Goal: Check status: Check status

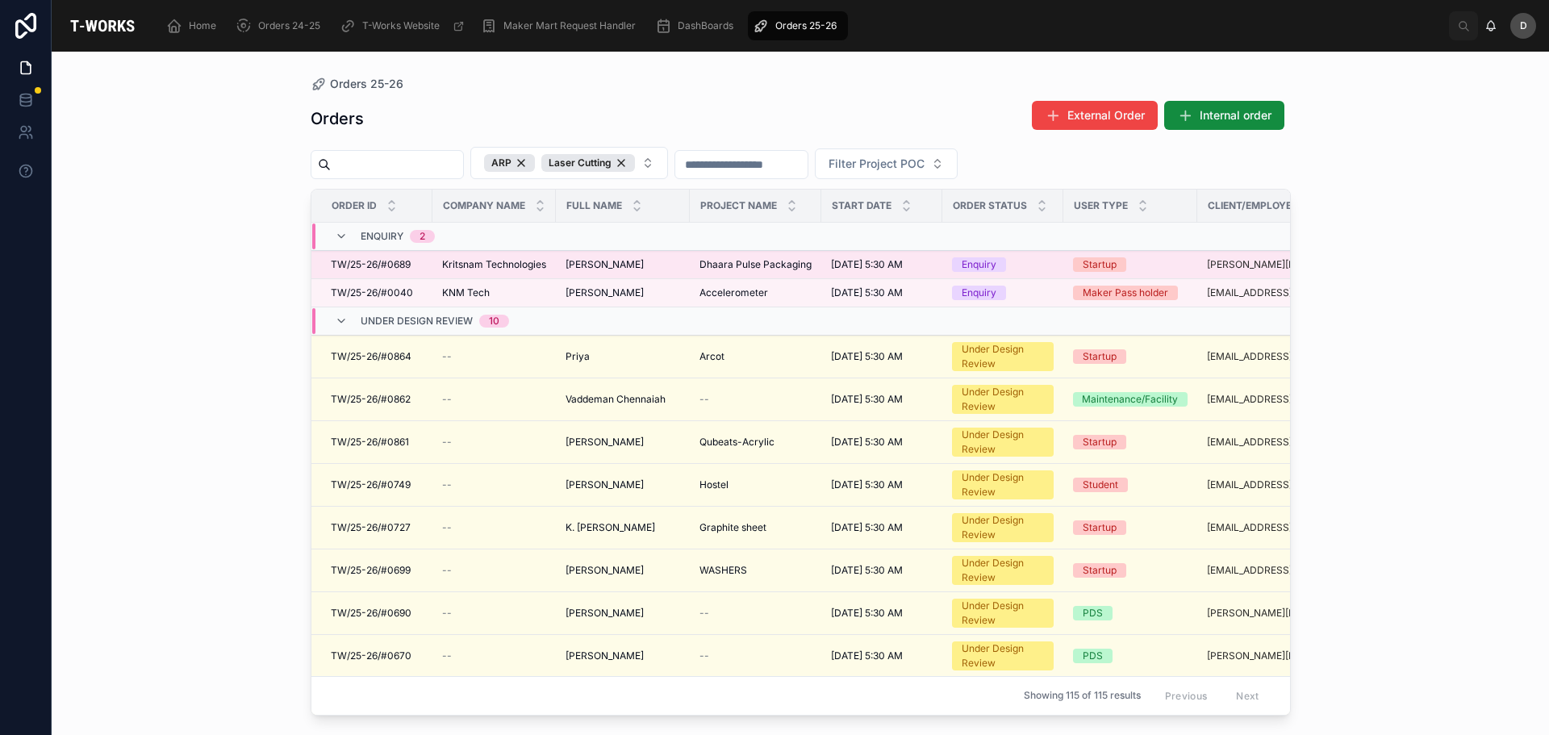
click at [776, 261] on span "Dhaara Pulse Packaging" at bounding box center [755, 264] width 112 height 13
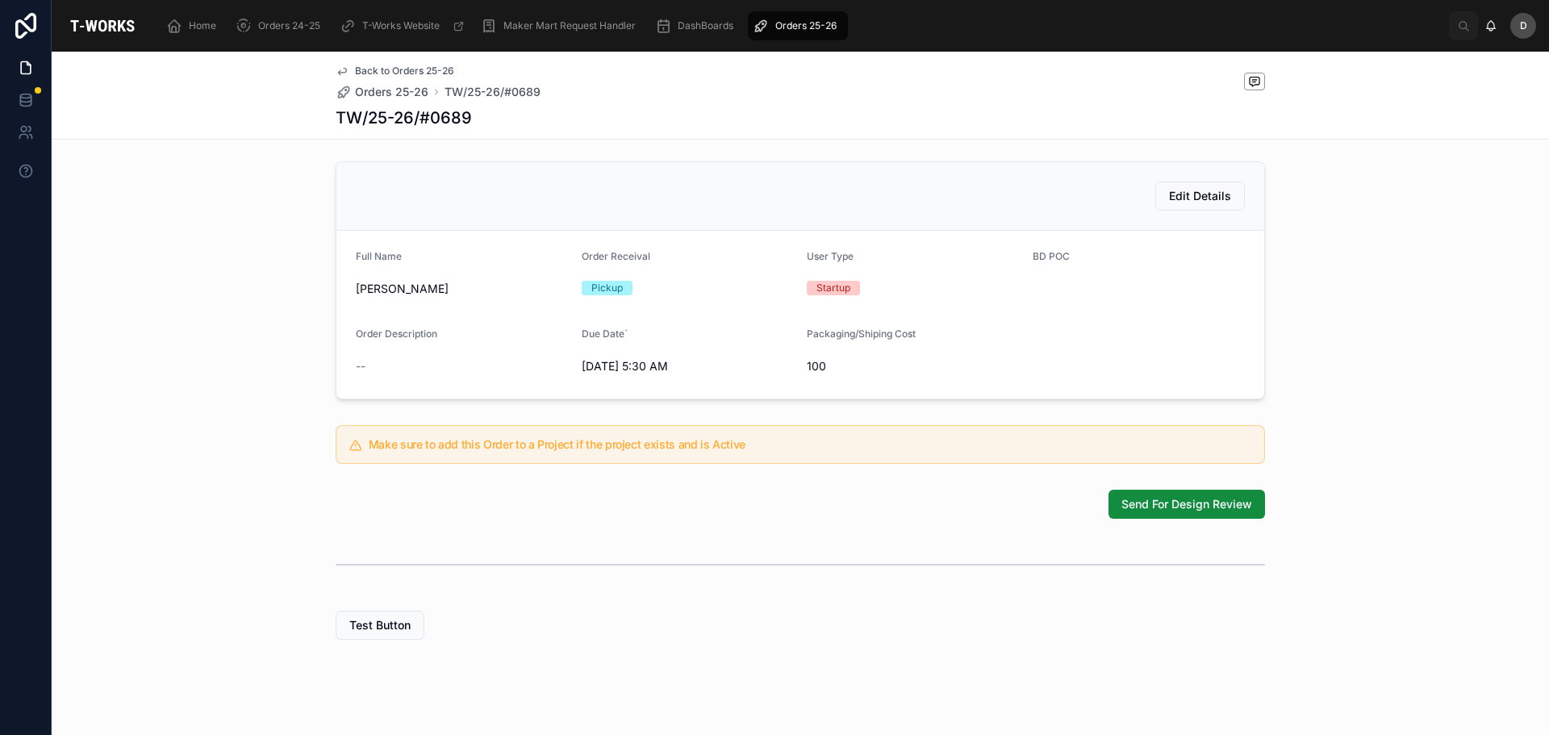
scroll to position [350, 0]
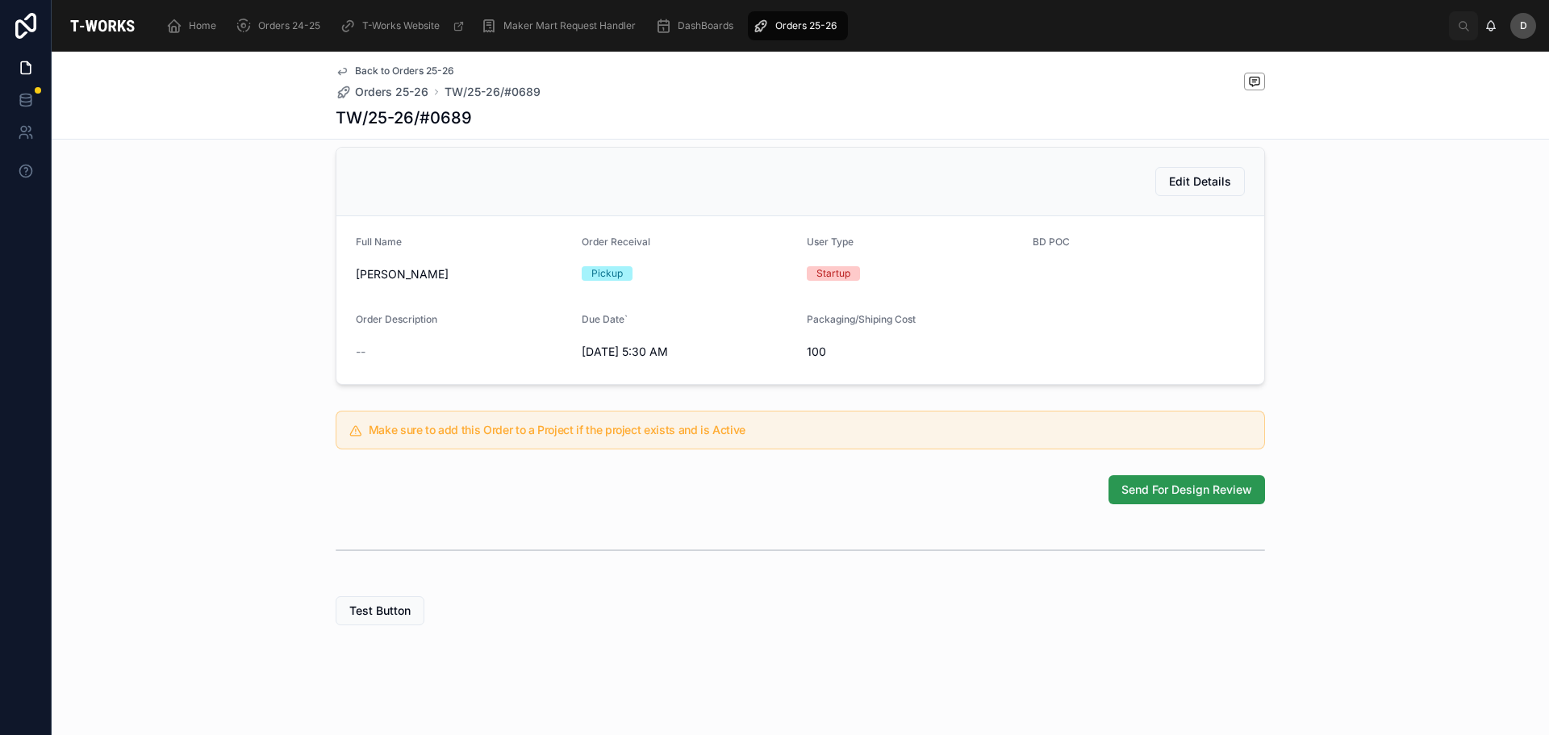
click at [1133, 489] on span "Send For Design Review" at bounding box center [1186, 489] width 131 height 16
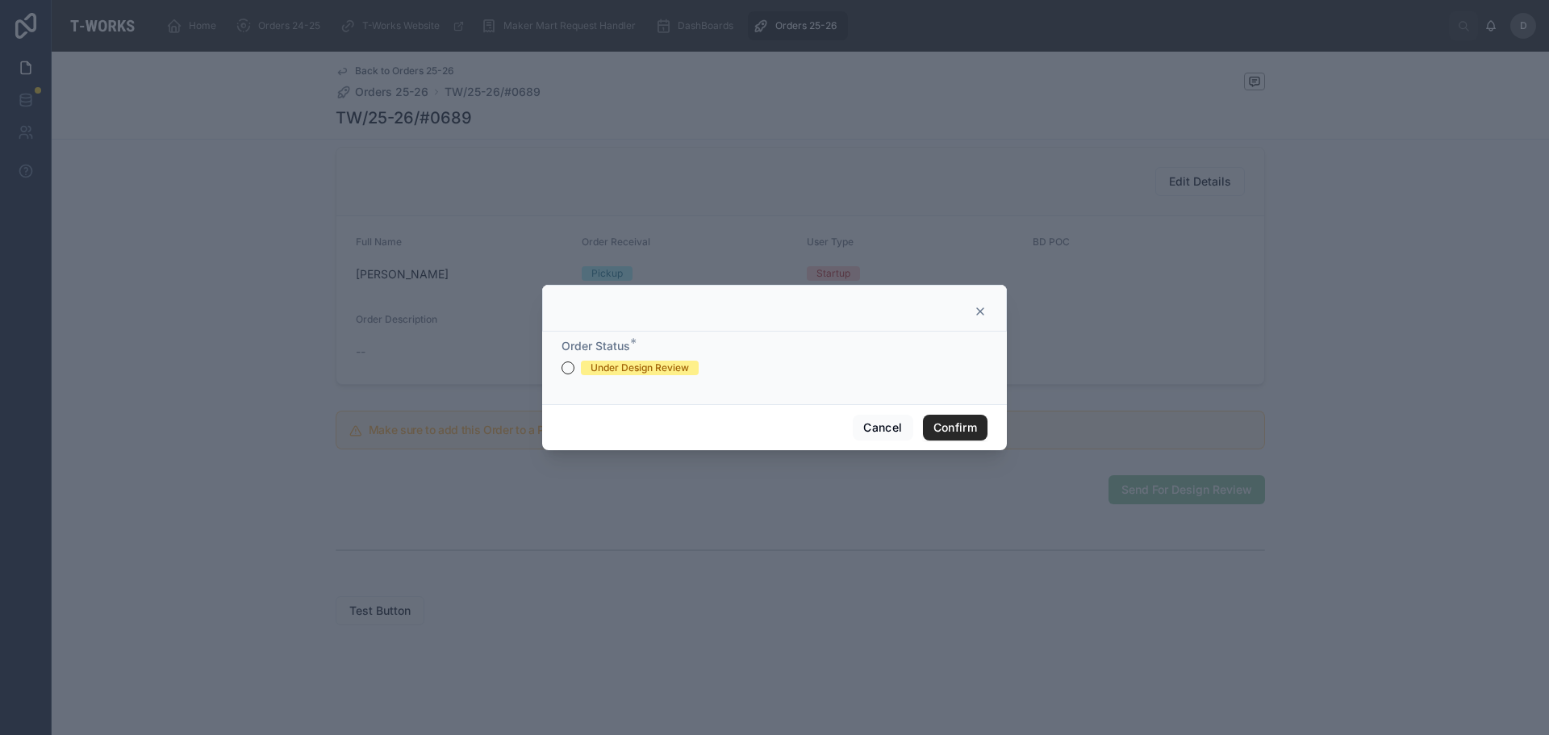
click at [669, 372] on div "Under Design Review" at bounding box center [639, 368] width 98 height 15
click at [574, 372] on button "Under Design Review" at bounding box center [567, 367] width 13 height 13
click at [950, 437] on button "Confirm" at bounding box center [955, 428] width 65 height 26
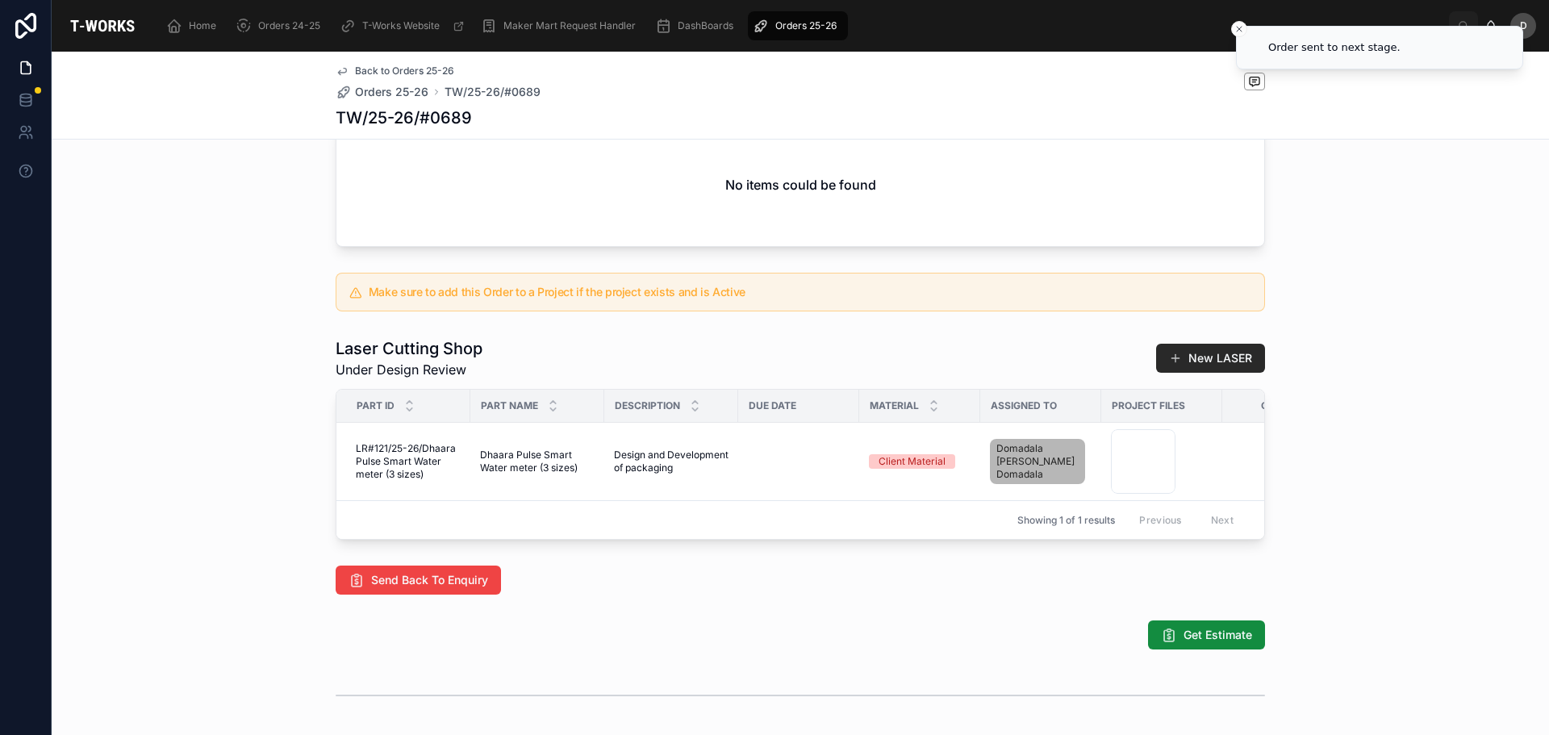
scroll to position [618, 0]
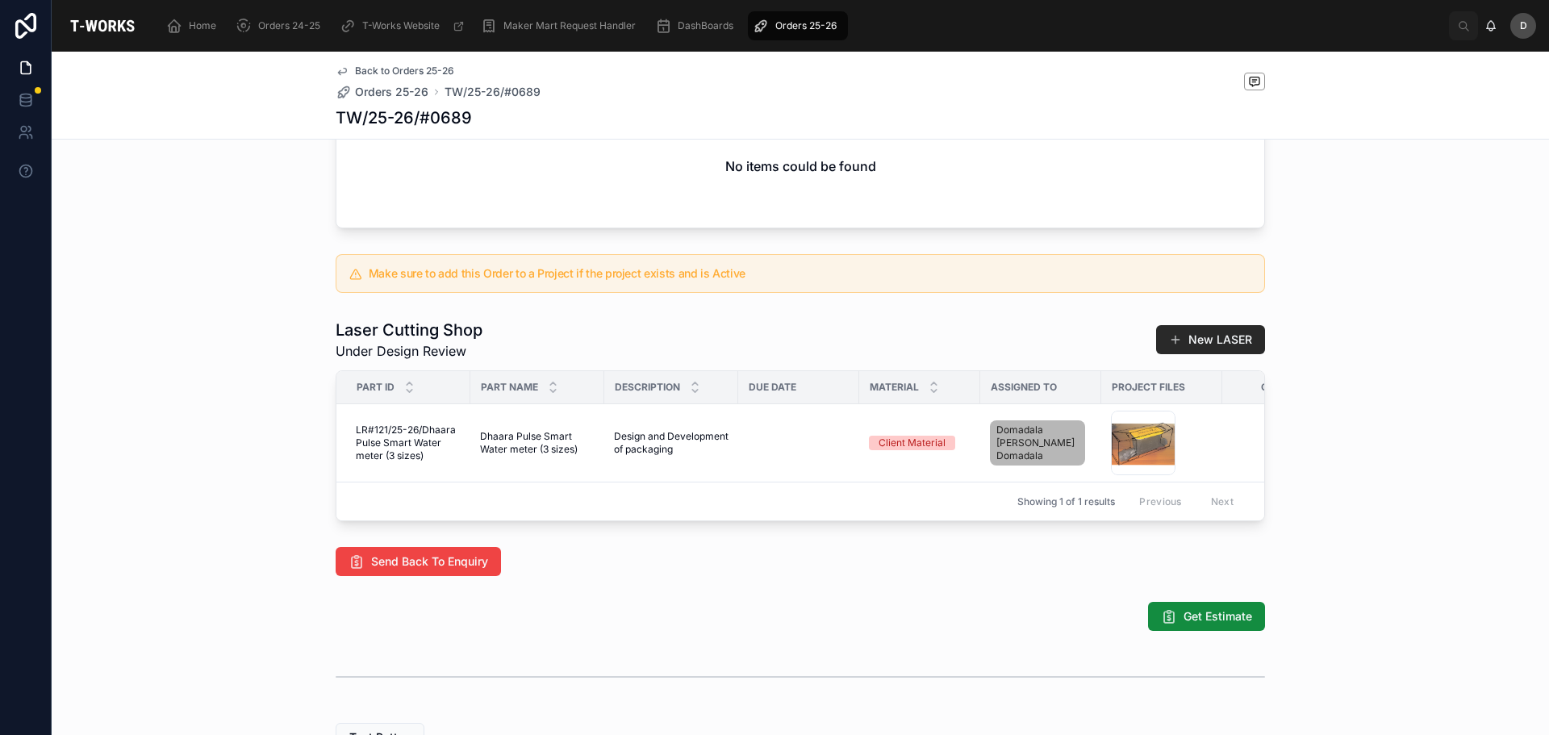
drag, startPoint x: 791, startPoint y: 542, endPoint x: 832, endPoint y: 542, distance: 40.3
click at [832, 520] on div "Showing 1 of 1 results Previous Next" at bounding box center [799, 500] width 927 height 39
drag, startPoint x: 789, startPoint y: 542, endPoint x: 840, endPoint y: 567, distance: 57.4
click at [915, 527] on div "Laser Cutting Shop Under Design Review New LASER Part ID Part Name Description …" at bounding box center [800, 419] width 1497 height 215
click at [798, 20] on span "Orders 25-26" at bounding box center [805, 25] width 61 height 13
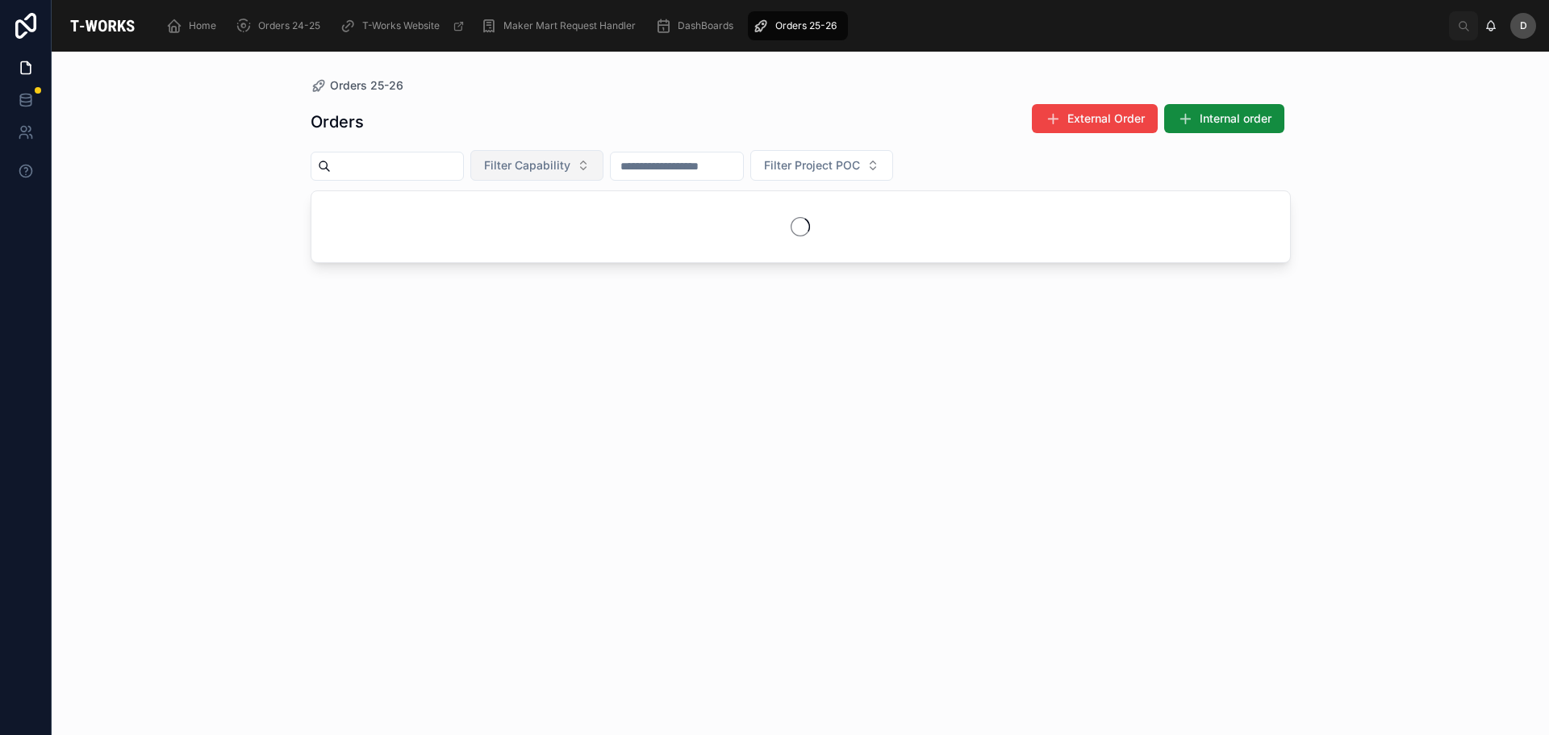
click at [603, 177] on button "Filter Capability" at bounding box center [536, 165] width 133 height 31
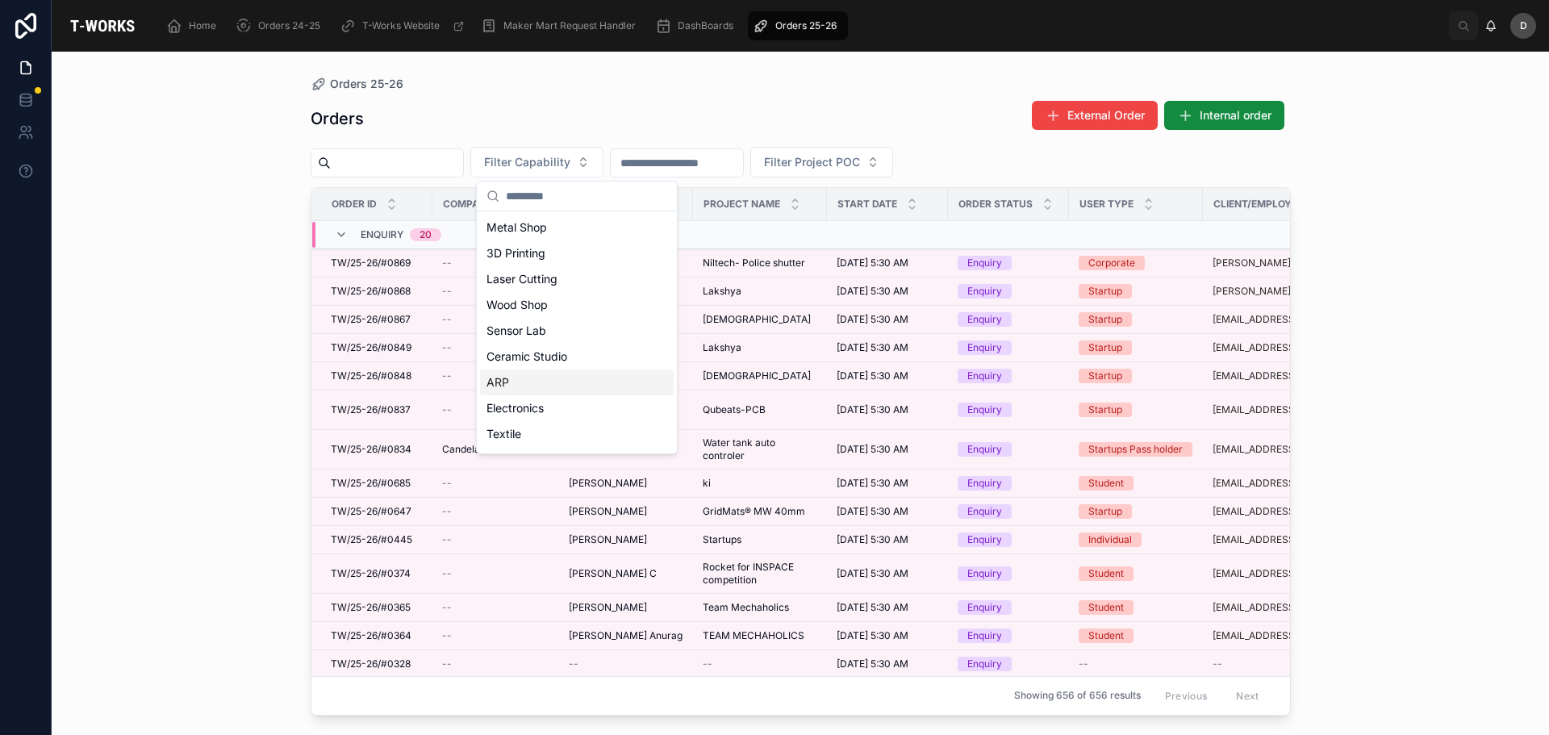
click at [561, 379] on div "ARP" at bounding box center [577, 382] width 194 height 26
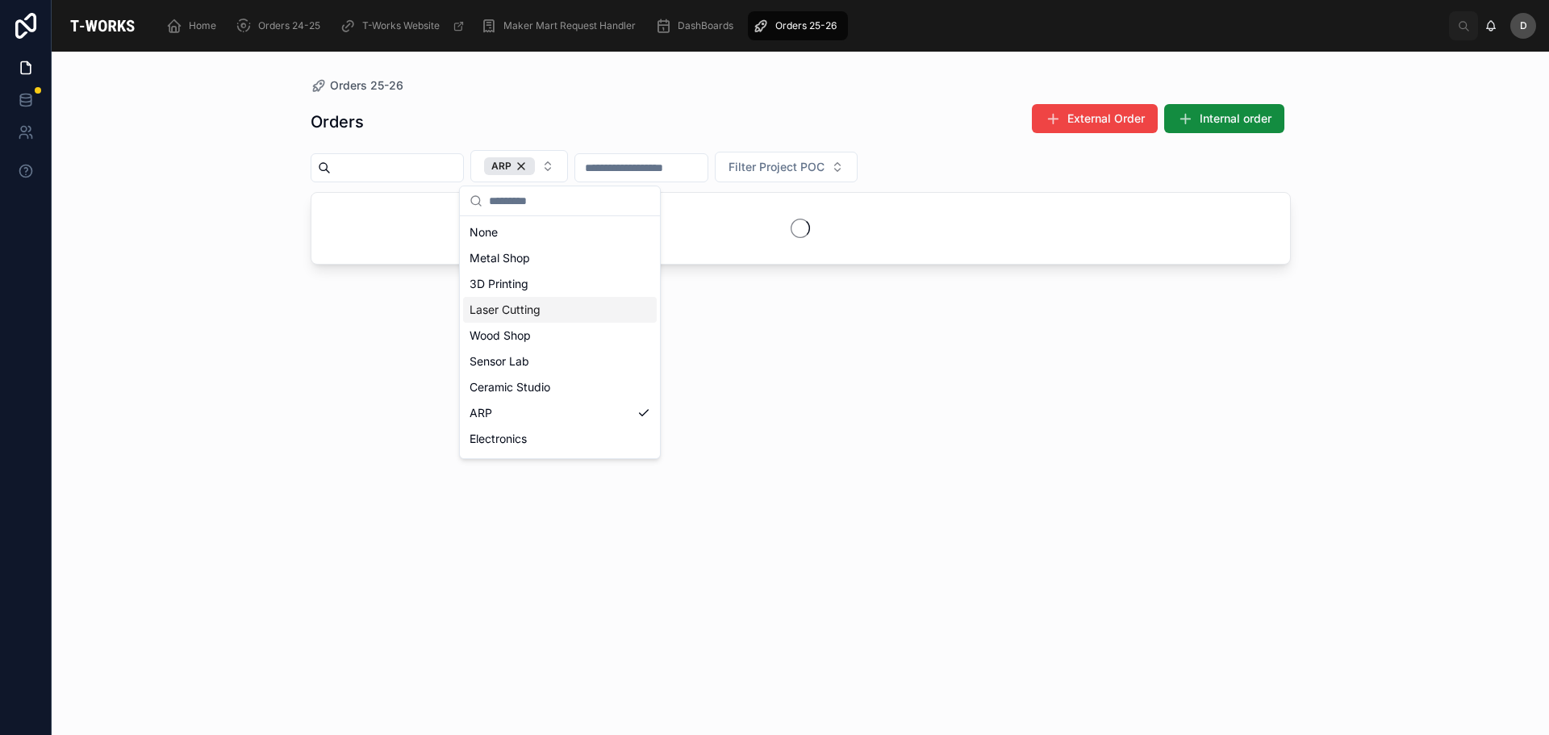
click at [550, 306] on div "Laser Cutting" at bounding box center [560, 310] width 194 height 26
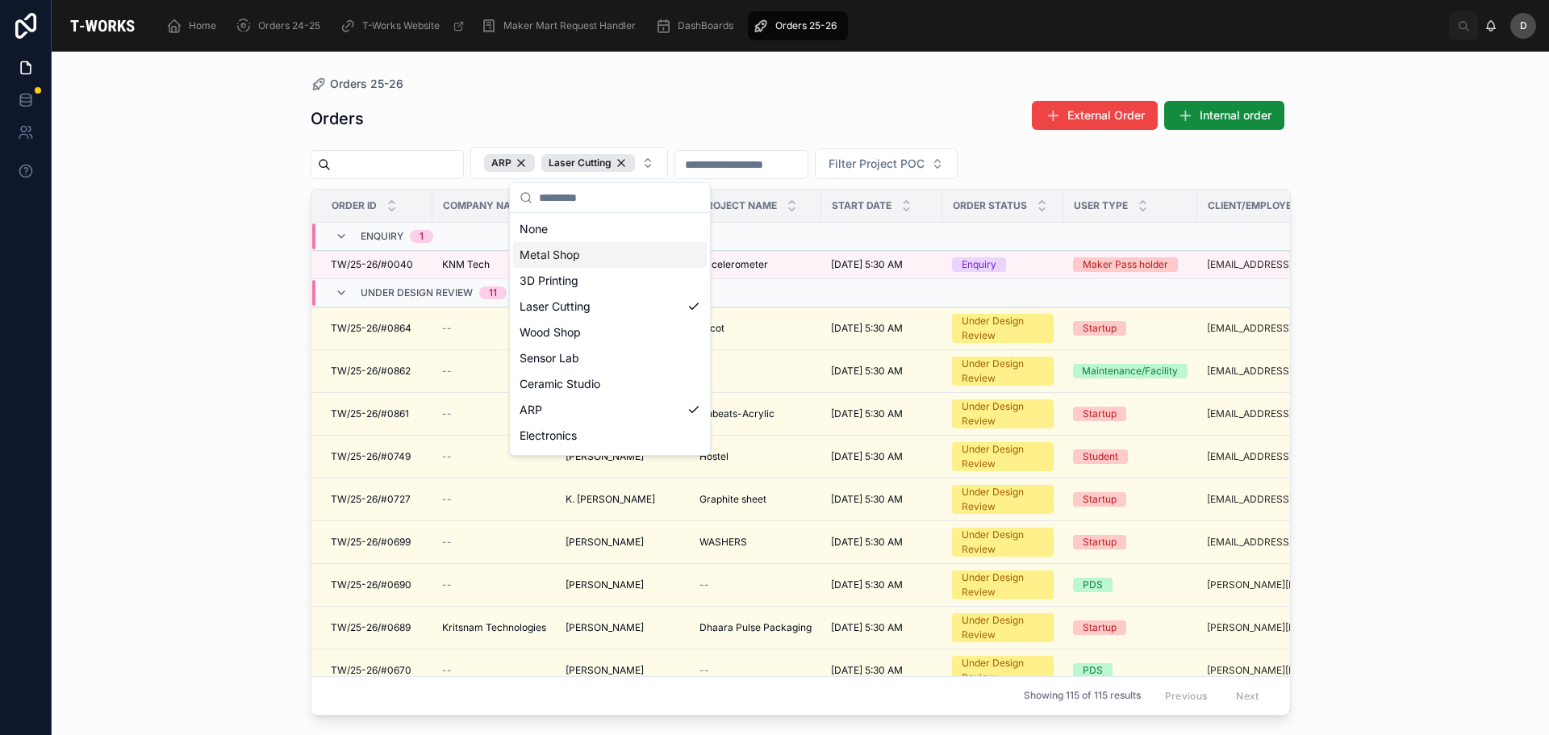
click at [185, 318] on div "Orders 25-26 Orders External Order Internal order ARP Laser Cutting Filter Proj…" at bounding box center [800, 393] width 1497 height 683
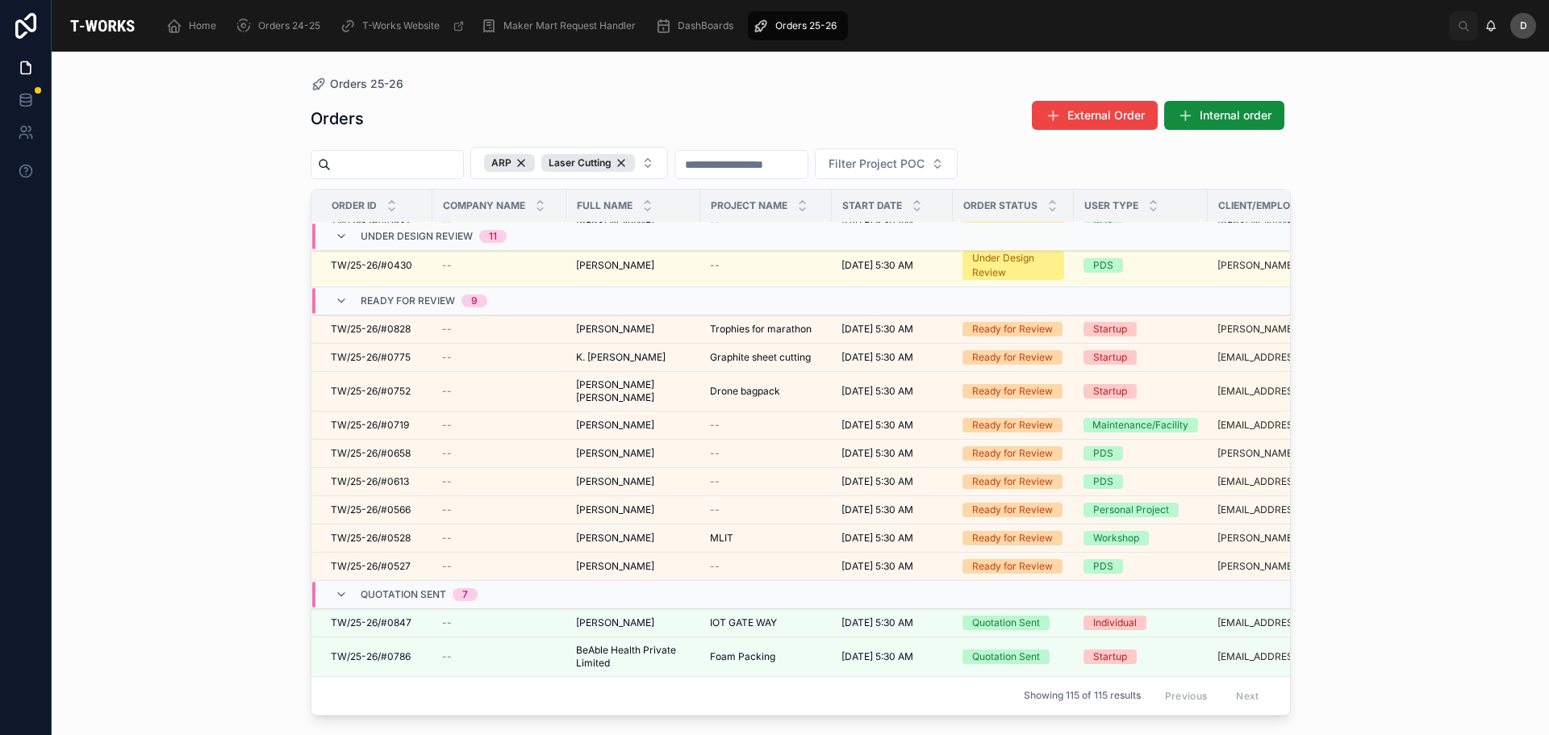
scroll to position [478, 0]
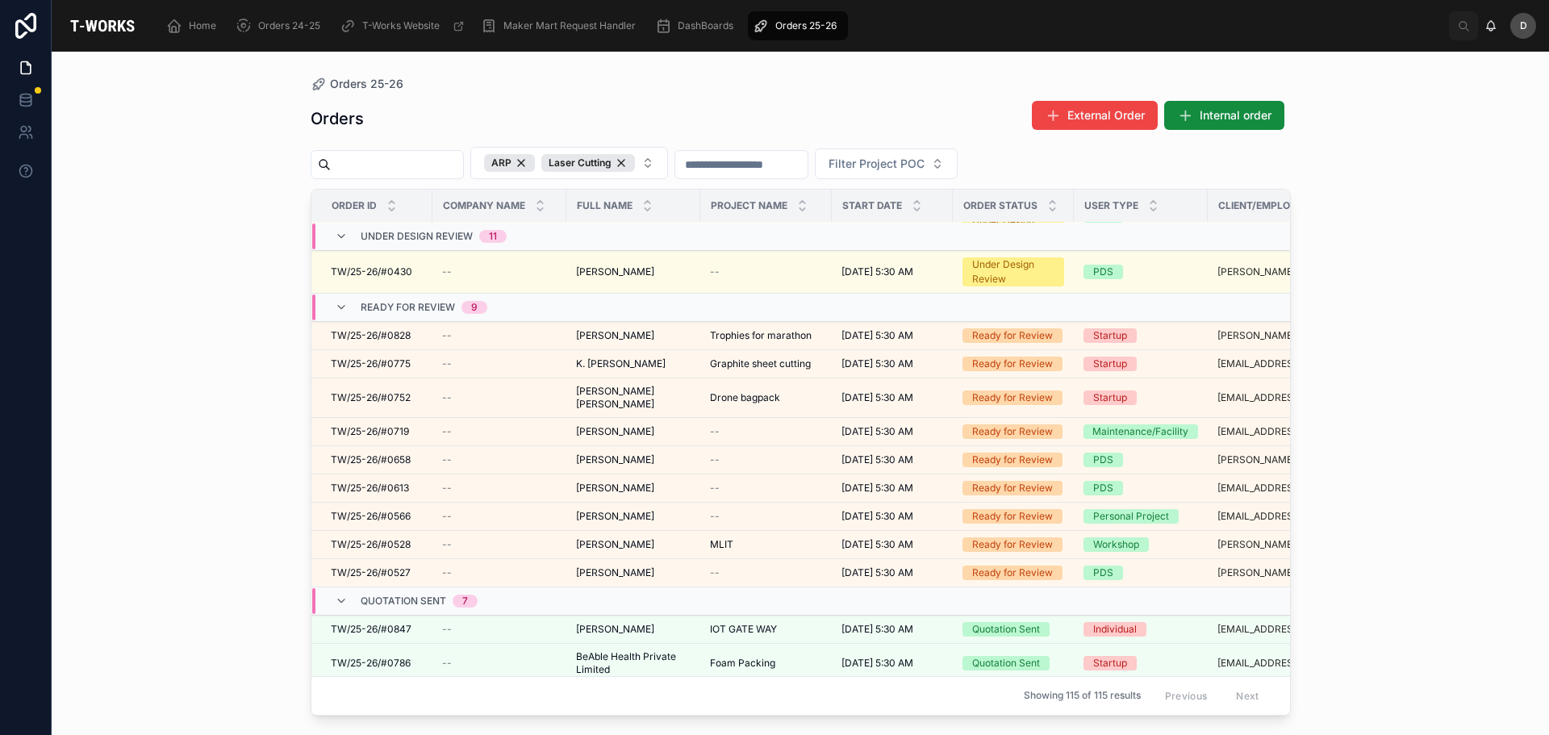
click at [115, 327] on div "Orders 25-26 Orders External Order Internal order ARP Laser Cutting Filter Proj…" at bounding box center [800, 393] width 1497 height 683
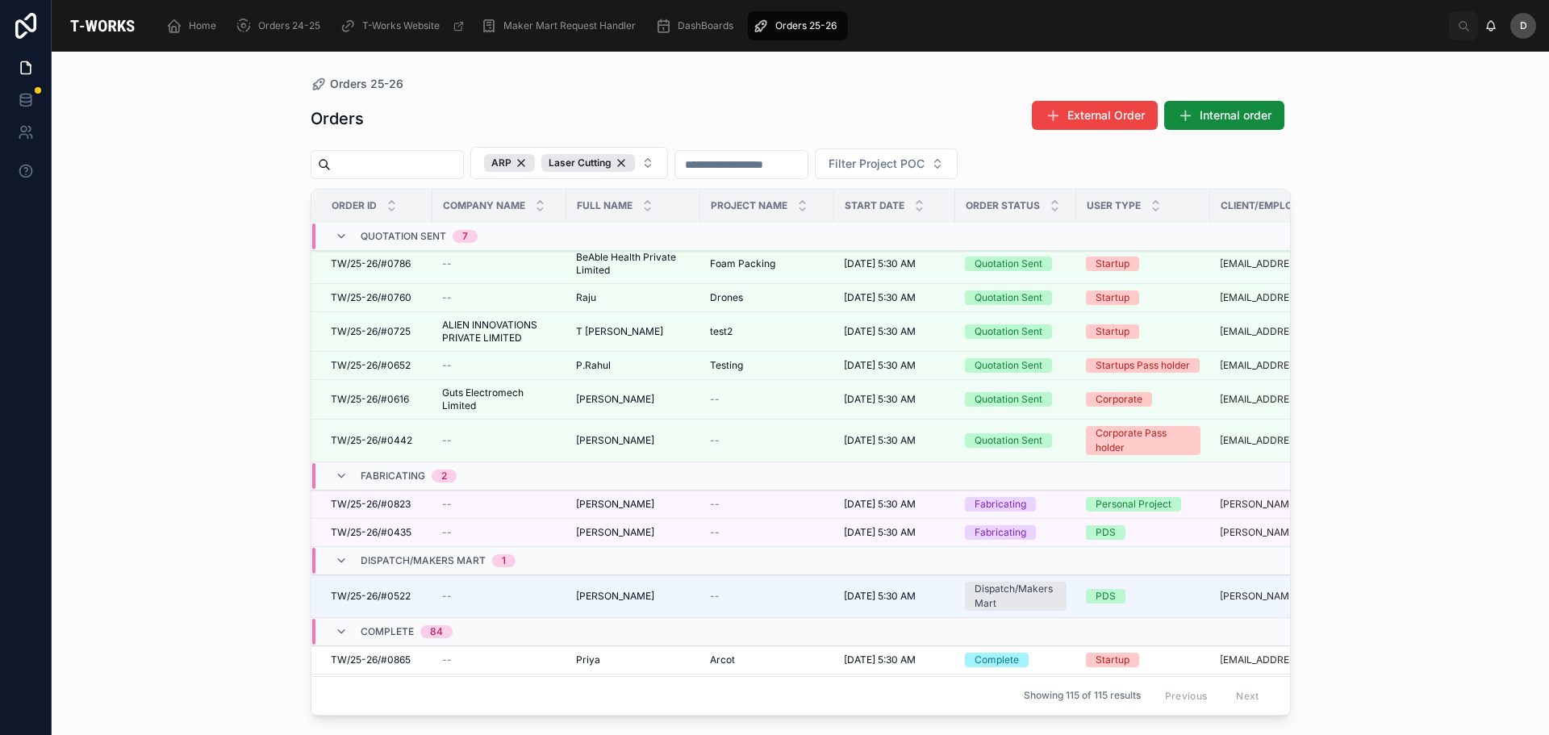
scroll to position [844, 0]
